Goal: Register for event/course

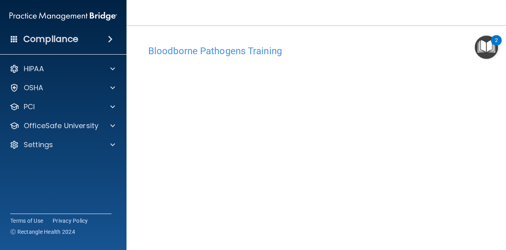
scroll to position [21, 0]
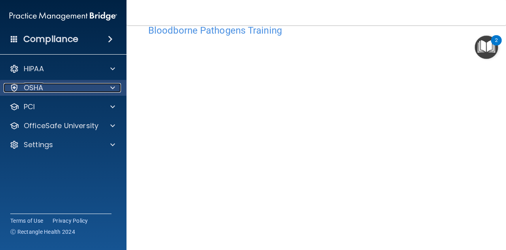
click at [112, 89] on span at bounding box center [112, 87] width 5 height 9
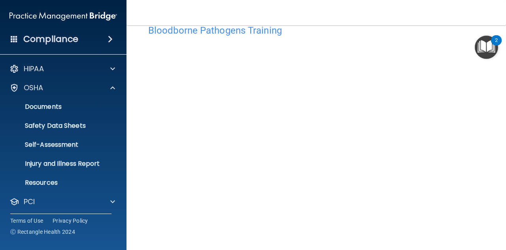
click at [336, 34] on h4 "Bloodborne Pathogens Training" at bounding box center [316, 30] width 336 height 10
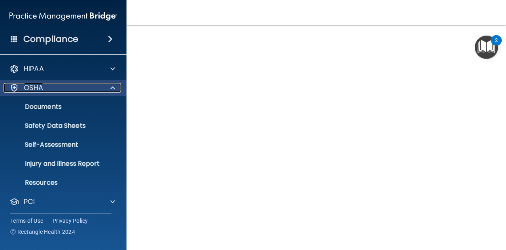
click at [115, 87] on div at bounding box center [112, 87] width 20 height 9
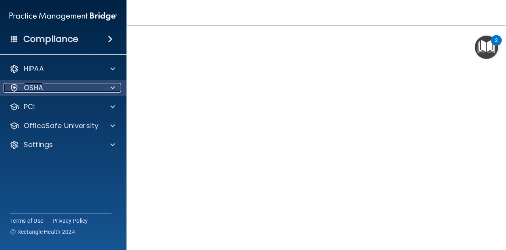
click at [115, 87] on div at bounding box center [112, 87] width 20 height 9
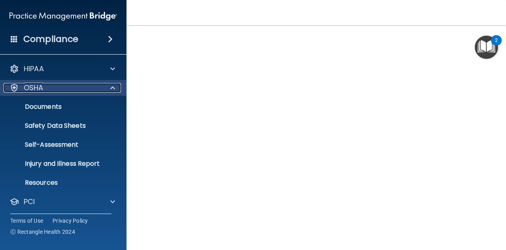
click at [115, 87] on div at bounding box center [112, 87] width 20 height 9
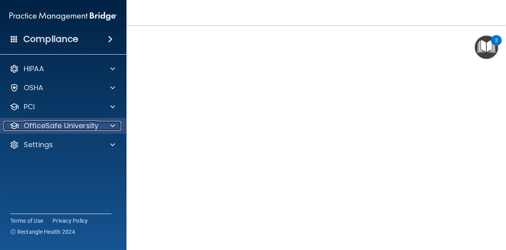
click at [110, 125] on div at bounding box center [112, 125] width 20 height 9
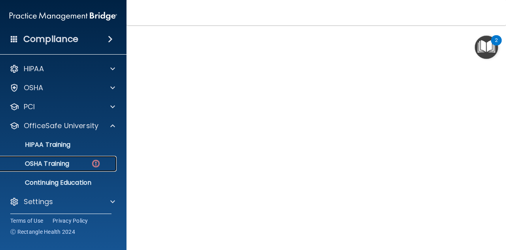
click at [63, 165] on p "OSHA Training" at bounding box center [37, 164] width 64 height 8
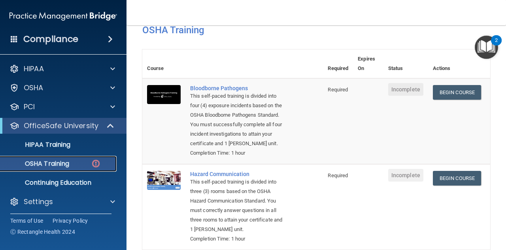
scroll to position [40, 0]
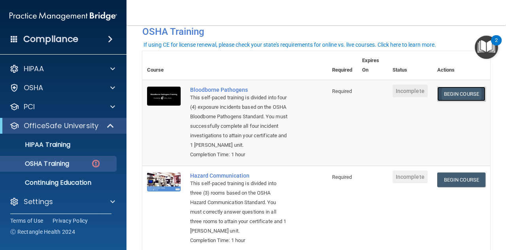
click at [447, 94] on link "Begin Course" at bounding box center [461, 94] width 48 height 15
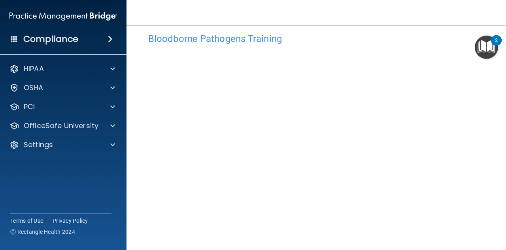
scroll to position [11, 0]
click at [493, 44] on div "2" at bounding box center [496, 40] width 11 height 10
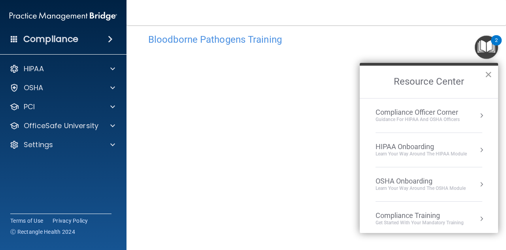
click at [486, 72] on button "×" at bounding box center [489, 74] width 8 height 13
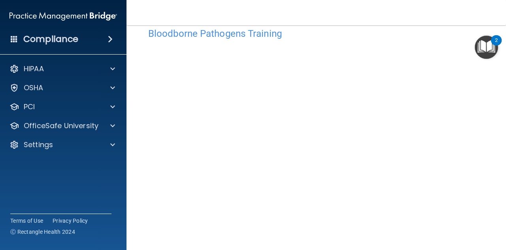
scroll to position [0, 0]
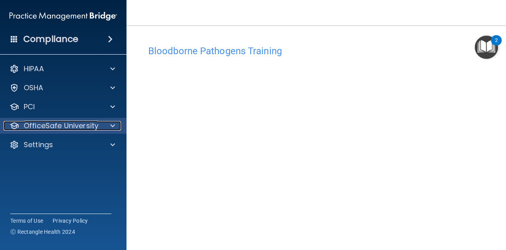
click at [110, 124] on span at bounding box center [112, 125] width 5 height 9
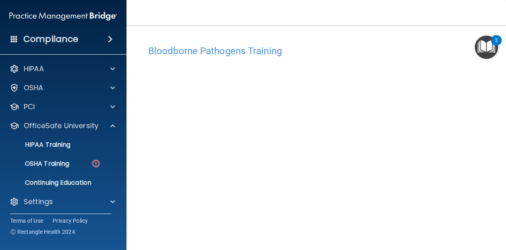
click at [488, 47] on img "Open Resource Center, 2 new notifications" at bounding box center [486, 47] width 23 height 23
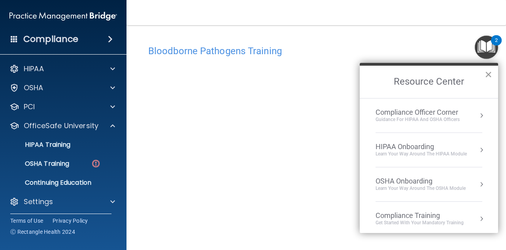
click at [488, 74] on button "×" at bounding box center [489, 74] width 8 height 13
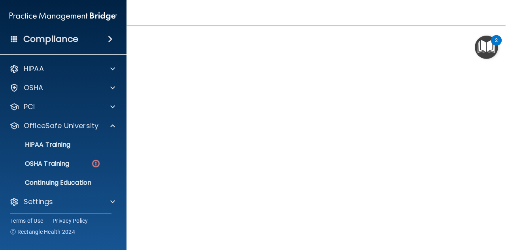
scroll to position [21, 0]
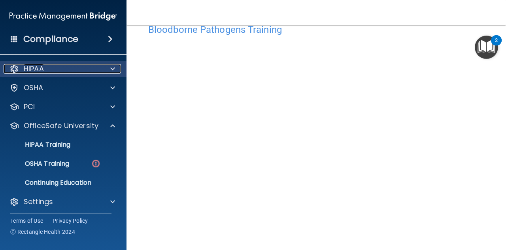
click at [115, 66] on span at bounding box center [112, 68] width 5 height 9
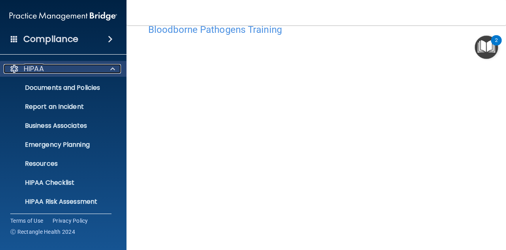
click at [110, 71] on span at bounding box center [112, 68] width 5 height 9
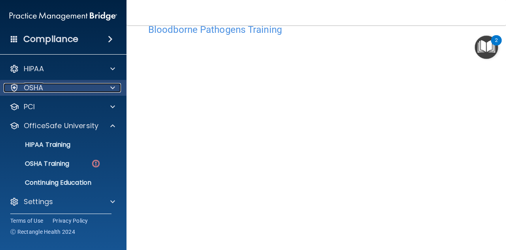
click at [112, 88] on span at bounding box center [112, 87] width 5 height 9
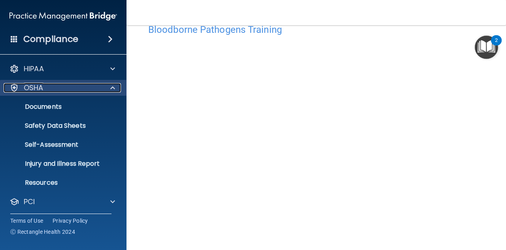
click at [112, 88] on span at bounding box center [112, 87] width 5 height 9
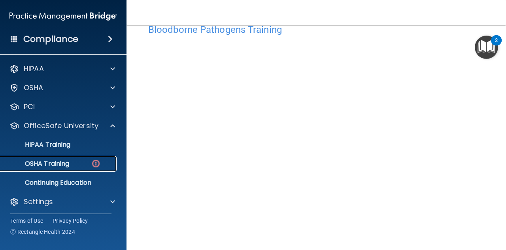
click at [96, 167] on img at bounding box center [96, 164] width 10 height 10
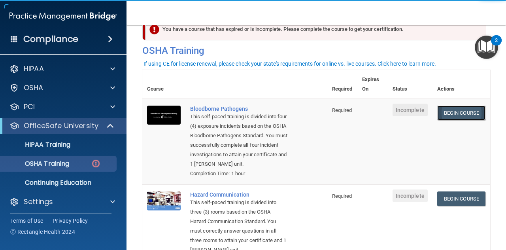
click at [465, 112] on link "Begin Course" at bounding box center [461, 113] width 48 height 15
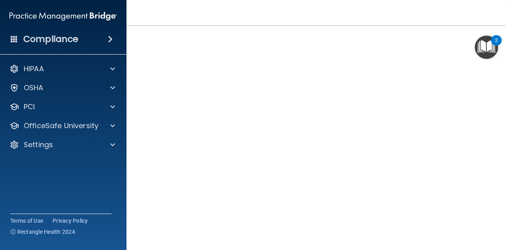
scroll to position [89, 0]
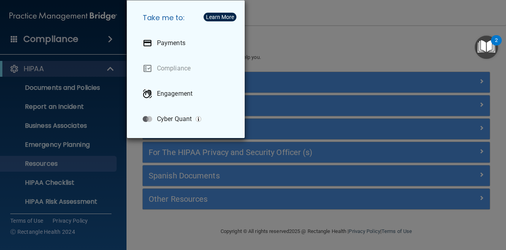
click at [274, 42] on div "Take me to: Payments Compliance Engagement Cyber Quant" at bounding box center [253, 125] width 506 height 250
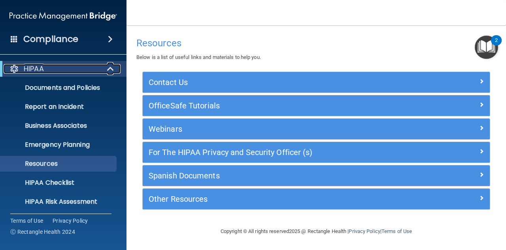
click at [109, 71] on span at bounding box center [111, 68] width 7 height 9
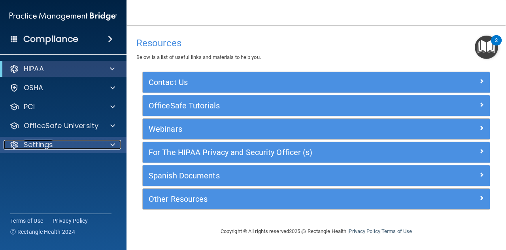
click at [111, 144] on span at bounding box center [112, 144] width 5 height 9
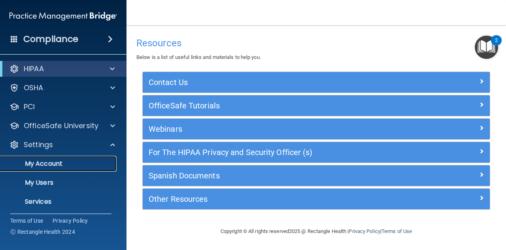
click at [51, 162] on p "My Account" at bounding box center [59, 164] width 108 height 8
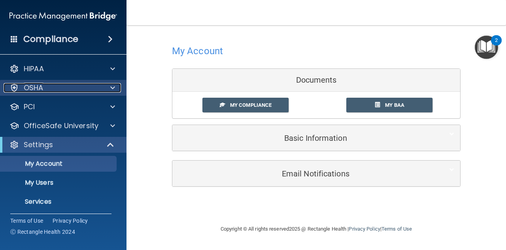
click at [114, 84] on span at bounding box center [112, 87] width 5 height 9
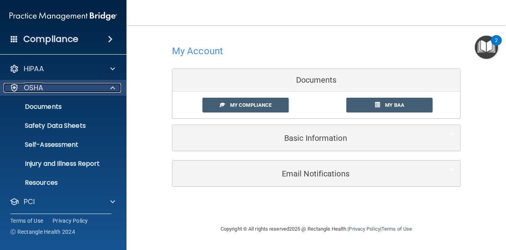
click at [114, 84] on span at bounding box center [112, 87] width 5 height 9
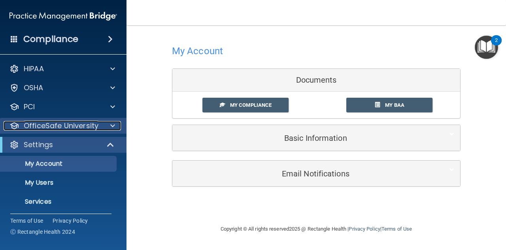
click at [112, 122] on span at bounding box center [112, 125] width 5 height 9
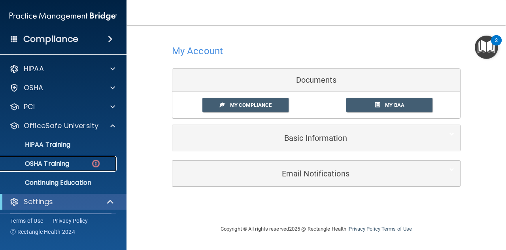
click at [59, 163] on p "OSHA Training" at bounding box center [37, 164] width 64 height 8
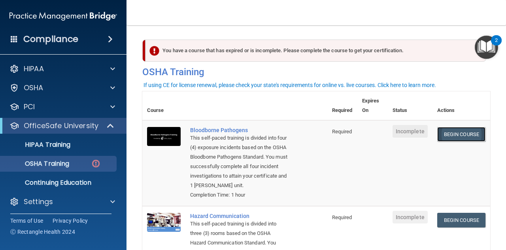
click at [460, 134] on link "Begin Course" at bounding box center [461, 134] width 48 height 15
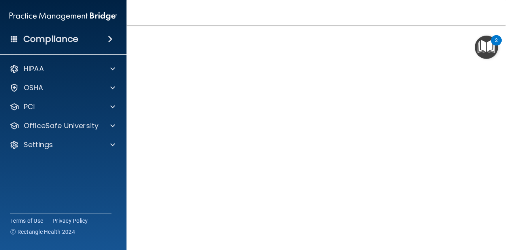
scroll to position [46, 0]
click at [133, 14] on nav "Toggle navigation Sharanjot Mann sharanjotmann@yahoo.com Manage My Enterprise A…" at bounding box center [317, 12] width 380 height 25
